Goal: Navigation & Orientation: Find specific page/section

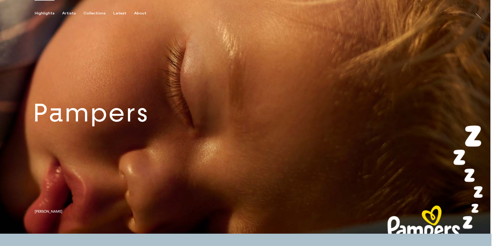
click at [97, 120] on link at bounding box center [245, 117] width 491 height 234
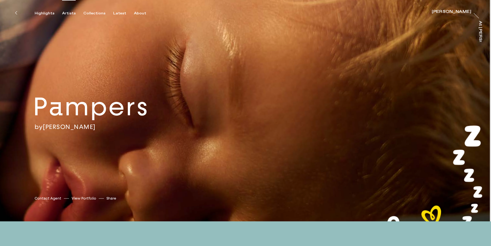
click at [63, 13] on div "Artists" at bounding box center [69, 13] width 14 height 5
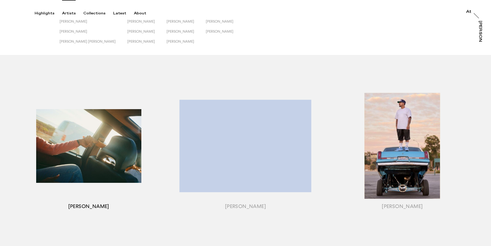
scroll to position [52, 0]
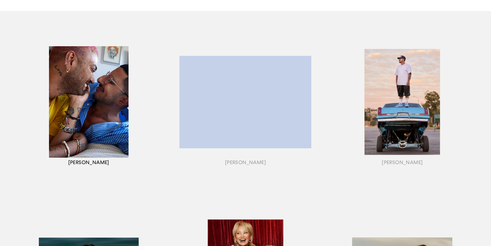
click at [92, 107] on div "button" at bounding box center [88, 108] width 157 height 160
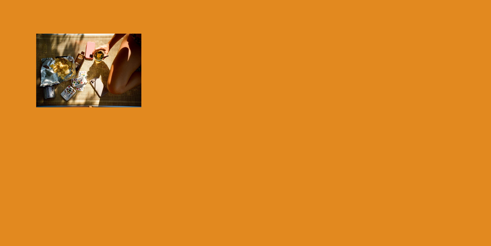
scroll to position [94, 0]
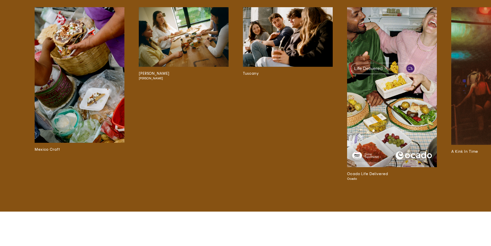
scroll to position [1421, 0]
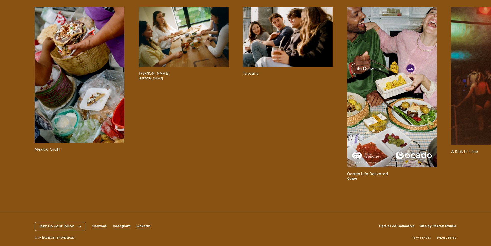
click at [374, 143] on img at bounding box center [392, 87] width 90 height 160
